Goal: Navigation & Orientation: Find specific page/section

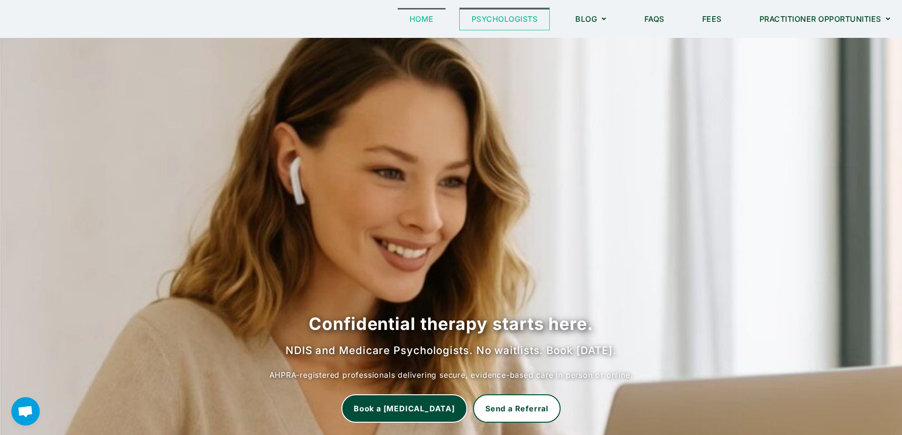
click at [494, 24] on link "Psychologists" at bounding box center [505, 19] width 90 height 22
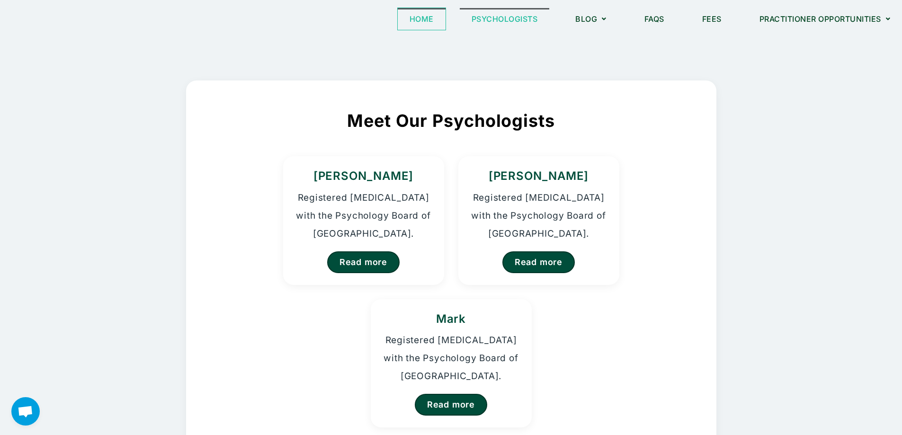
click at [421, 22] on link "Home" at bounding box center [422, 19] width 48 height 22
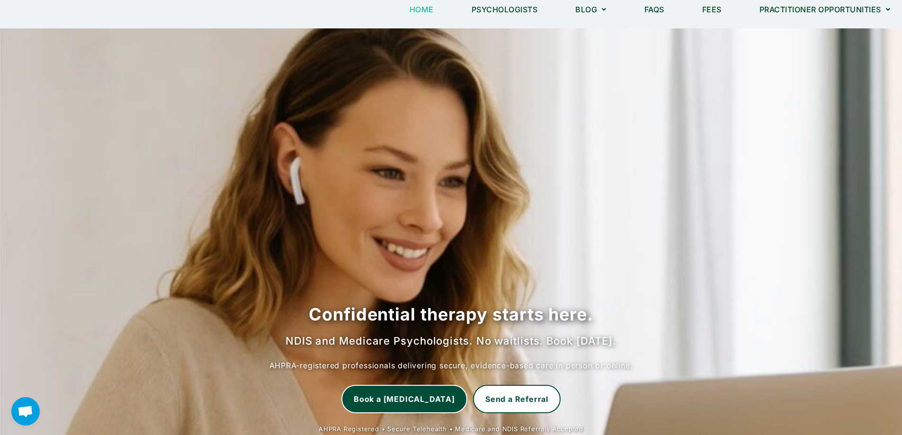
scroll to position [3, 0]
